Goal: Task Accomplishment & Management: Manage account settings

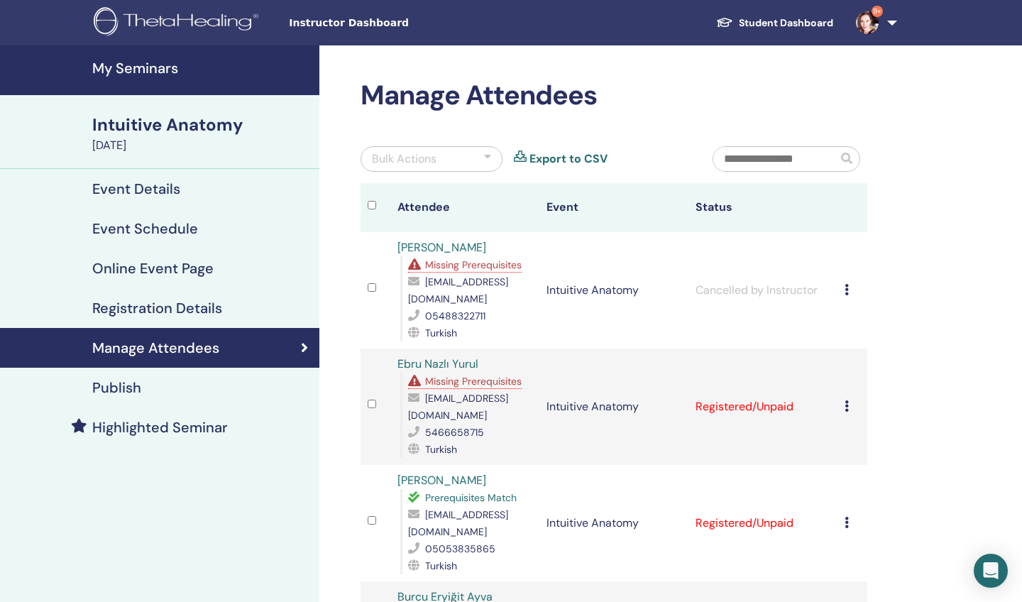
scroll to position [273, 0]
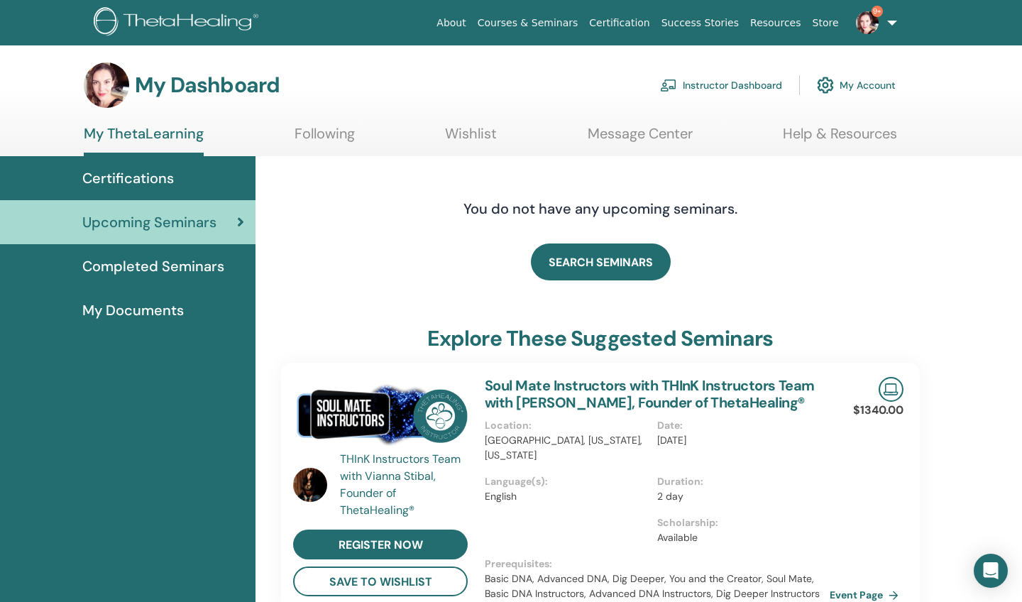
click at [765, 85] on link "Instructor Dashboard" at bounding box center [721, 85] width 122 height 31
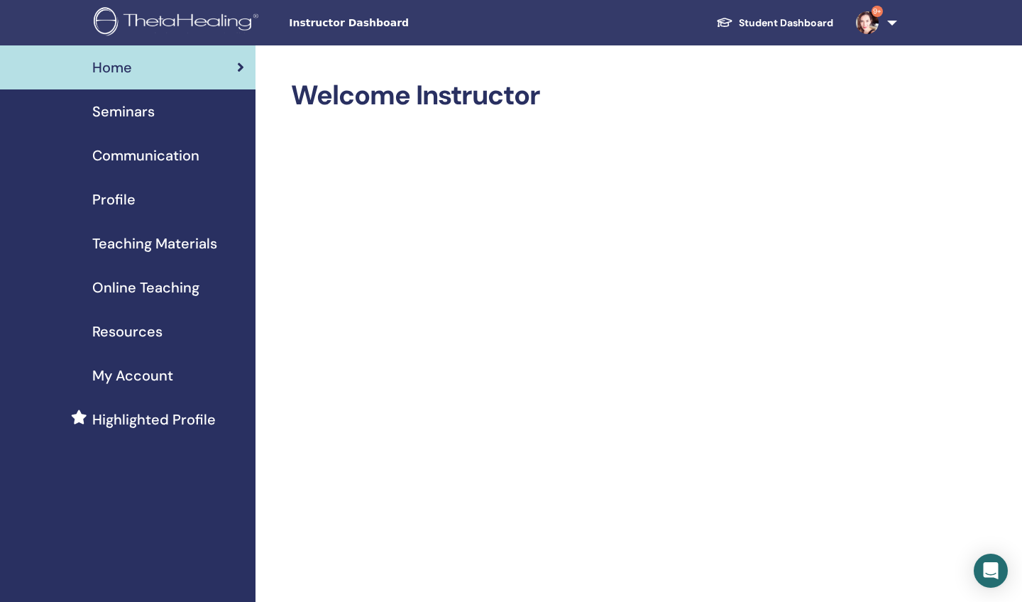
click at [142, 109] on span "Seminars" at bounding box center [123, 111] width 62 height 21
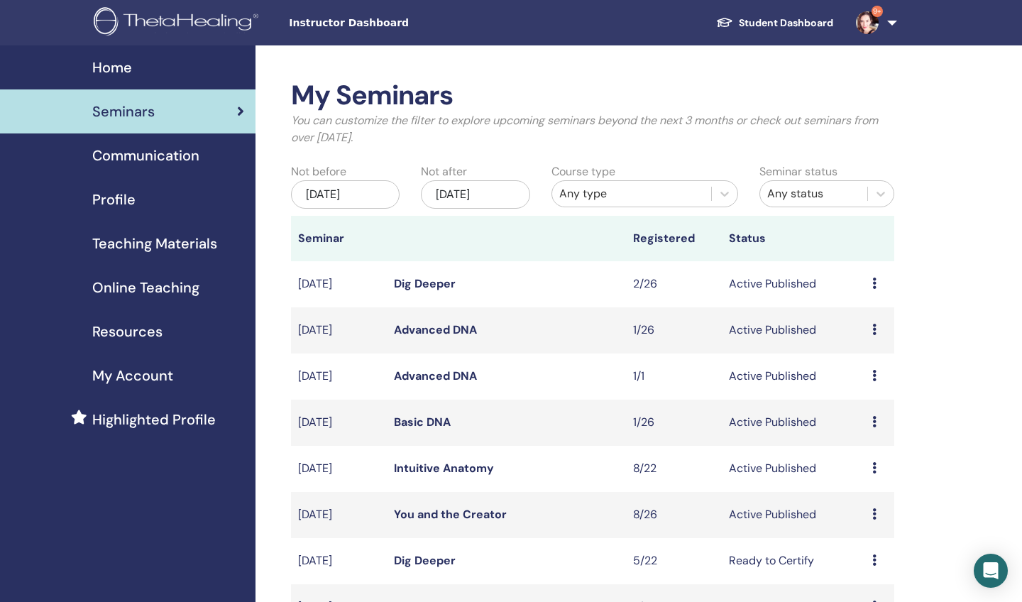
click at [430, 516] on link "You and the Creator" at bounding box center [450, 514] width 113 height 15
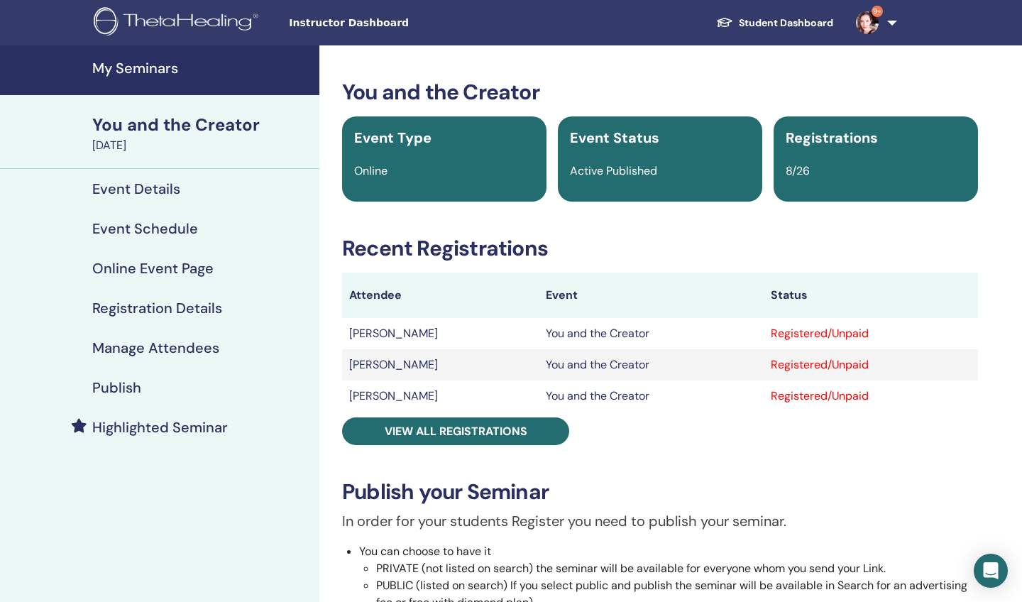
click at [167, 345] on h4 "Manage Attendees" at bounding box center [155, 347] width 127 height 17
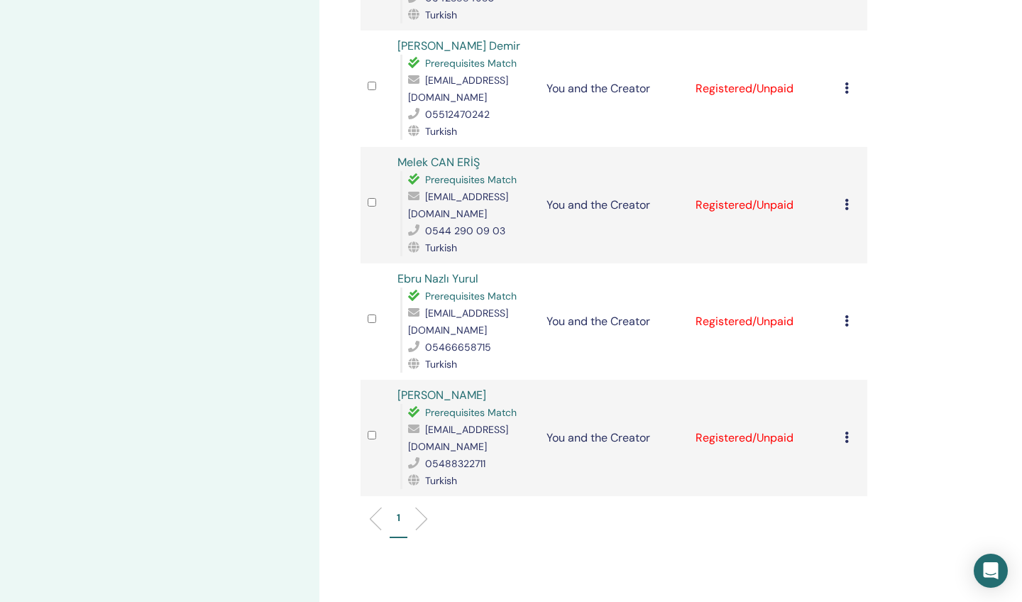
scroll to position [673, 0]
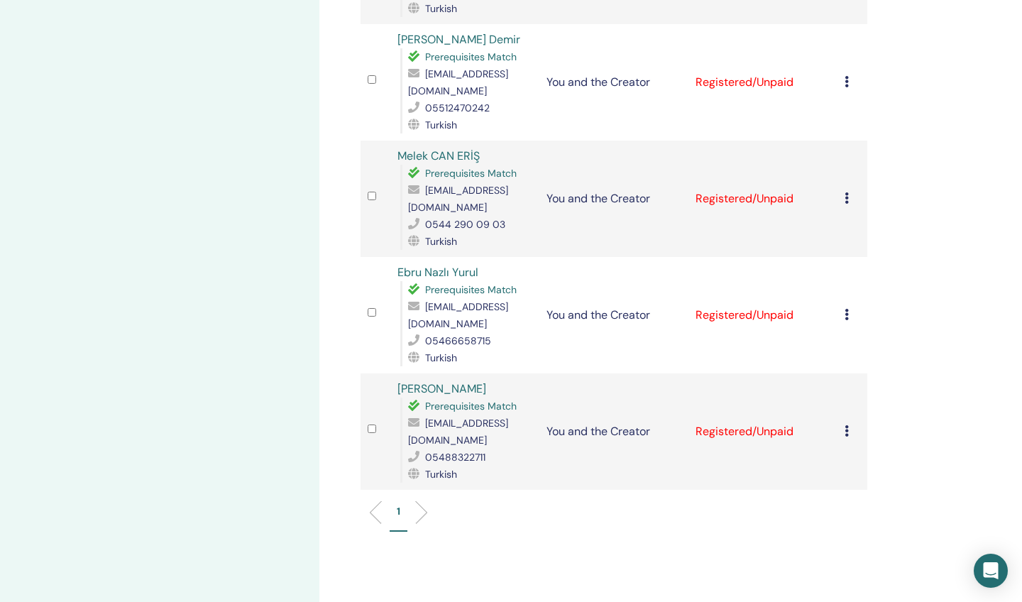
click at [844, 385] on td "Cancel Registration Do not auto-certify Mark as Paid Mark as Unpaid Mark as Abs…" at bounding box center [852, 431] width 30 height 116
click at [846, 425] on icon at bounding box center [846, 430] width 4 height 11
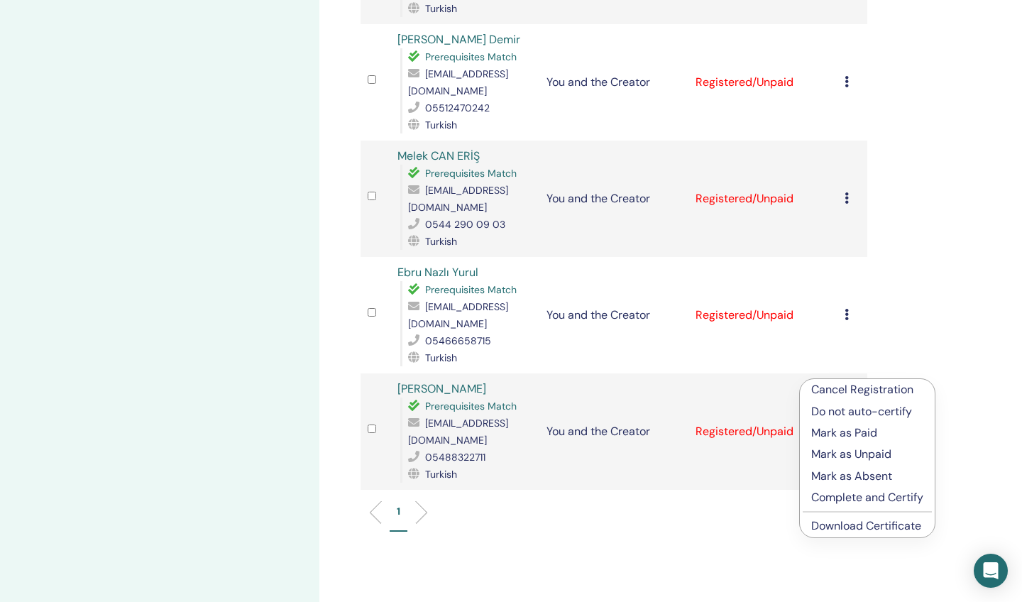
click at [826, 389] on p "Cancel Registration" at bounding box center [867, 389] width 112 height 17
